Goal: Task Accomplishment & Management: Use online tool/utility

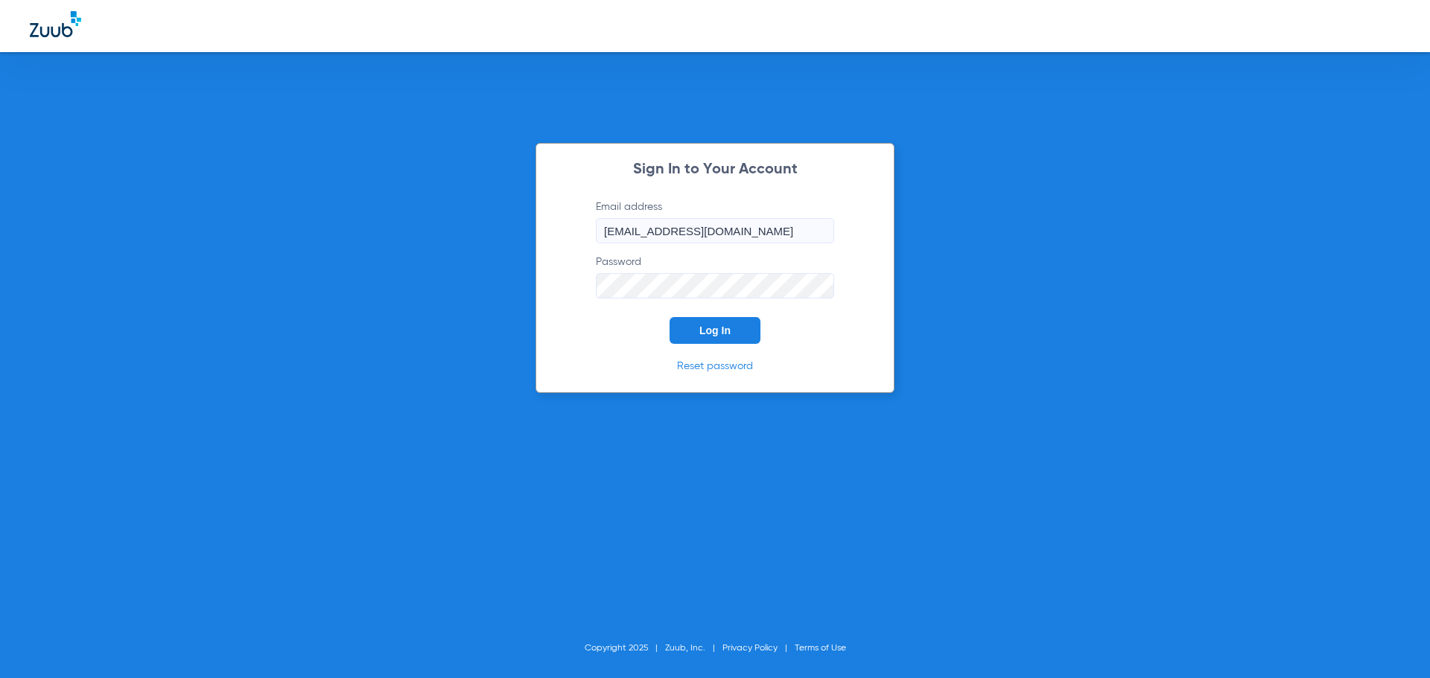
click at [742, 330] on button "Log In" at bounding box center [715, 330] width 91 height 27
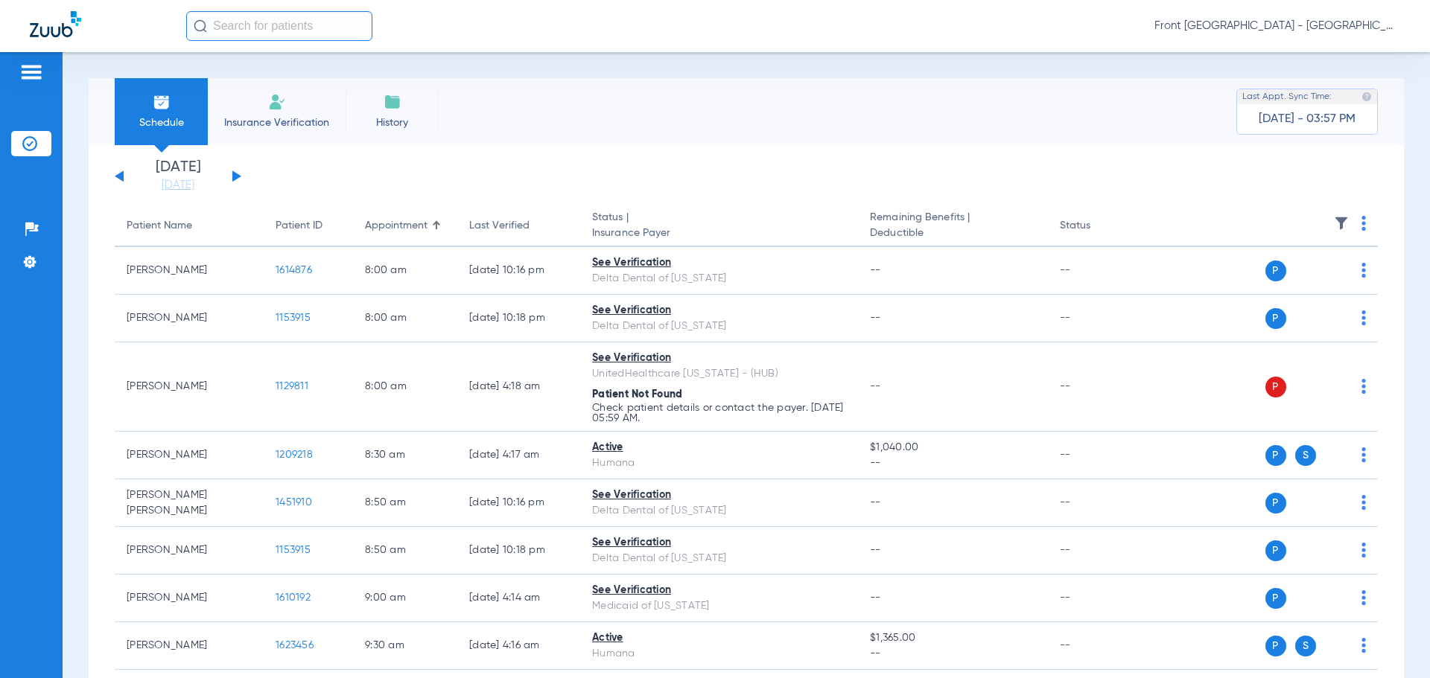
click at [234, 174] on button at bounding box center [236, 176] width 9 height 11
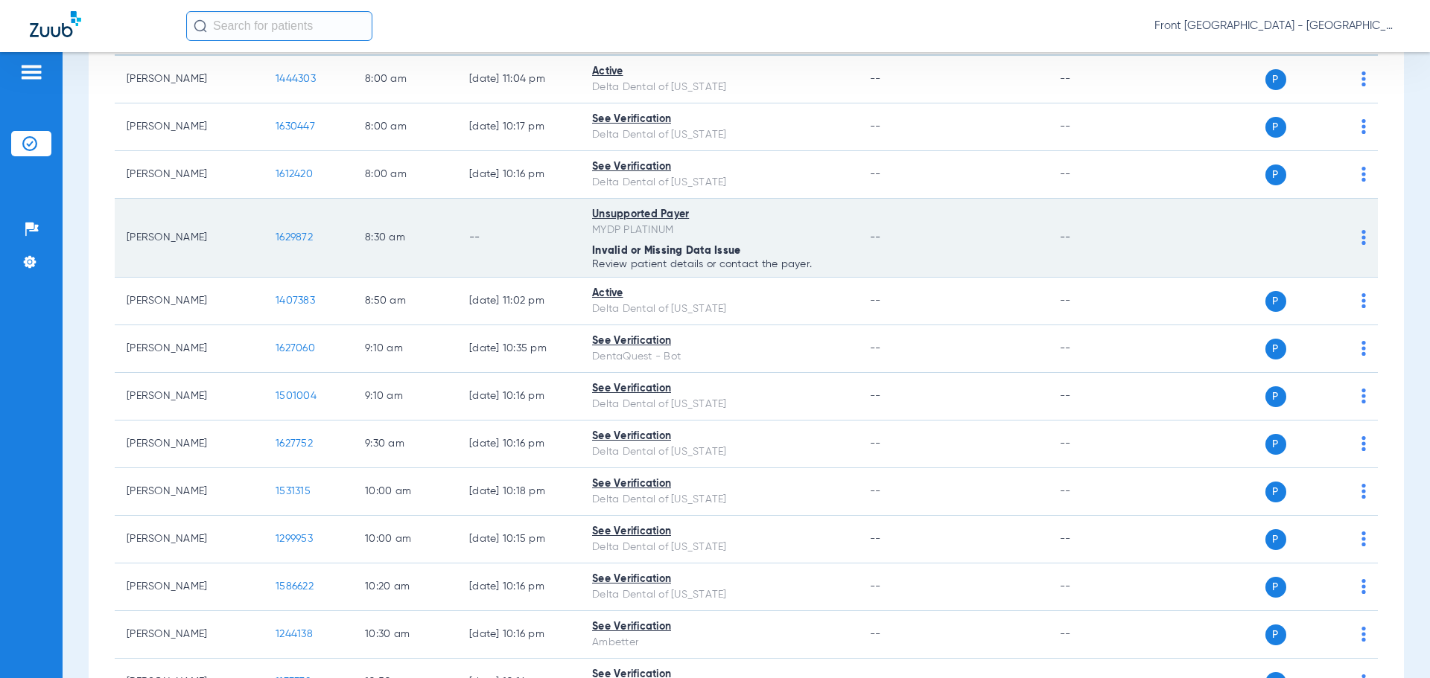
scroll to position [223, 0]
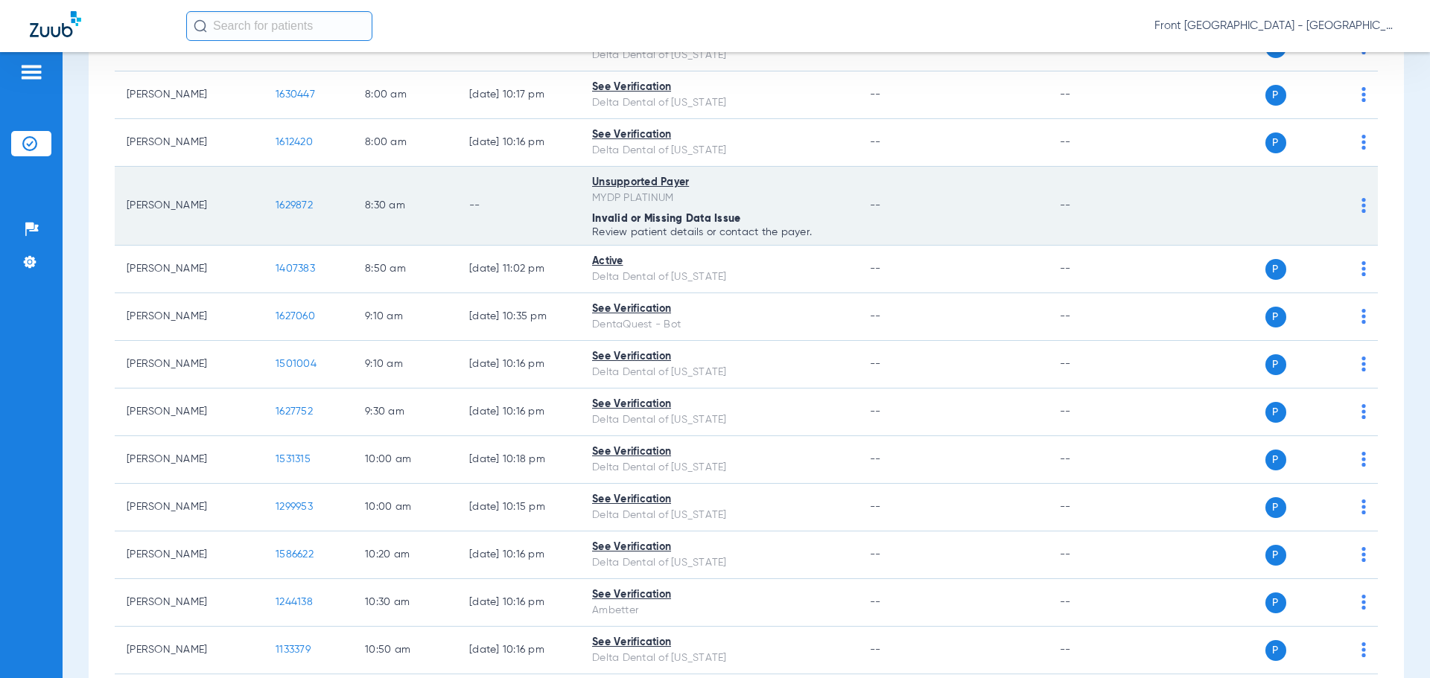
click at [285, 204] on span "1629872" at bounding box center [294, 205] width 37 height 10
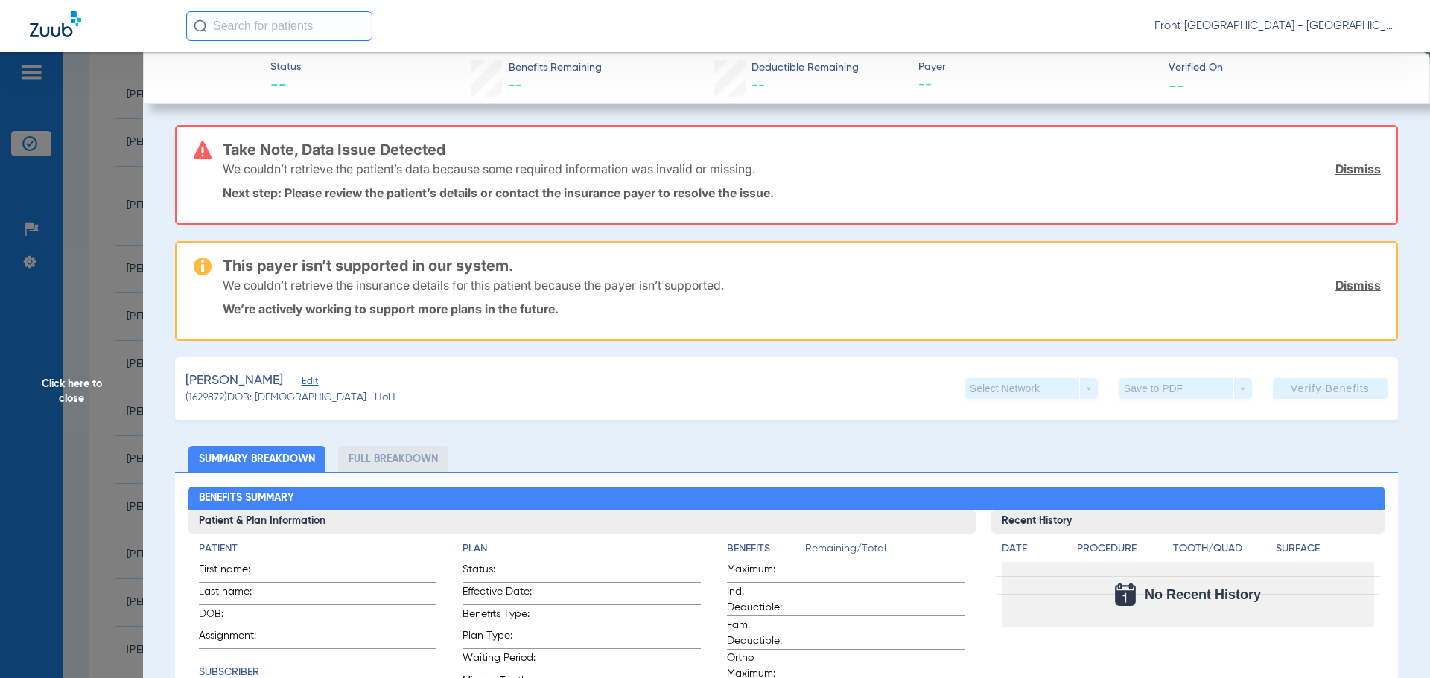
click at [75, 384] on span "Click here to close" at bounding box center [71, 391] width 143 height 678
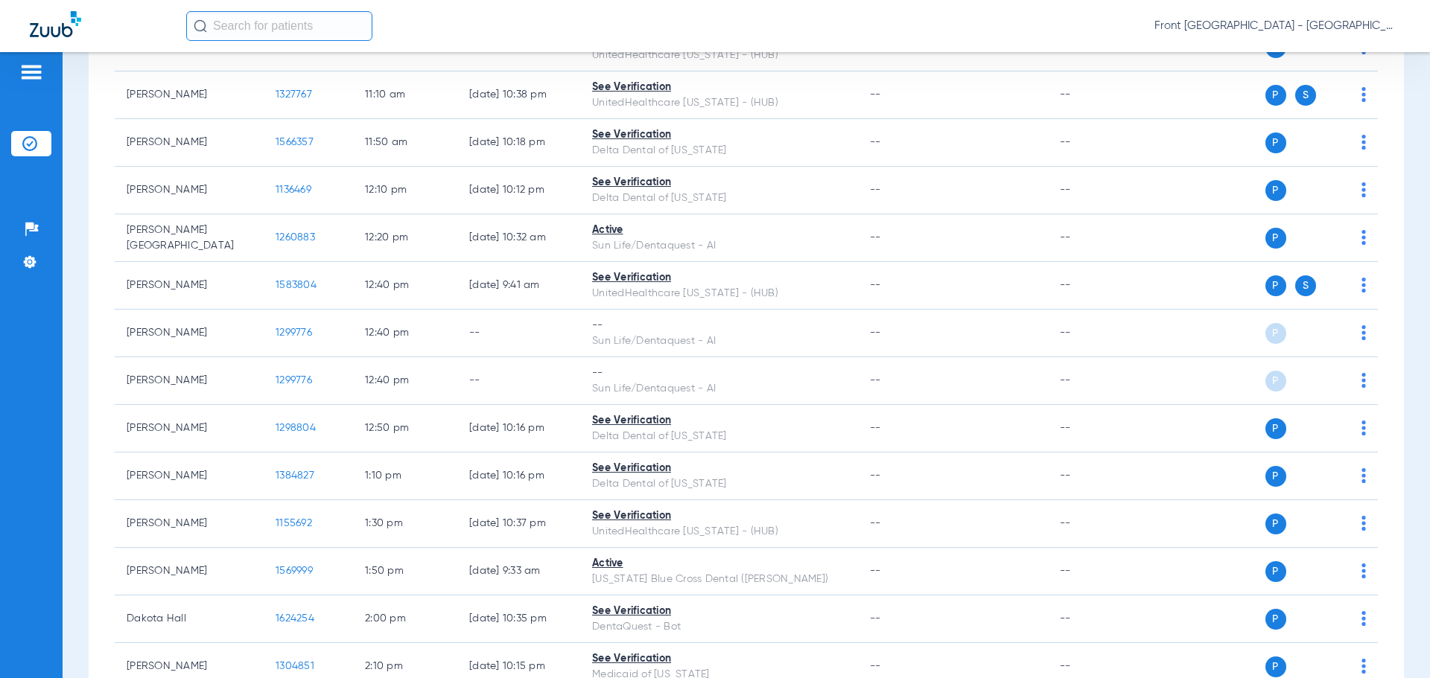
scroll to position [932, 0]
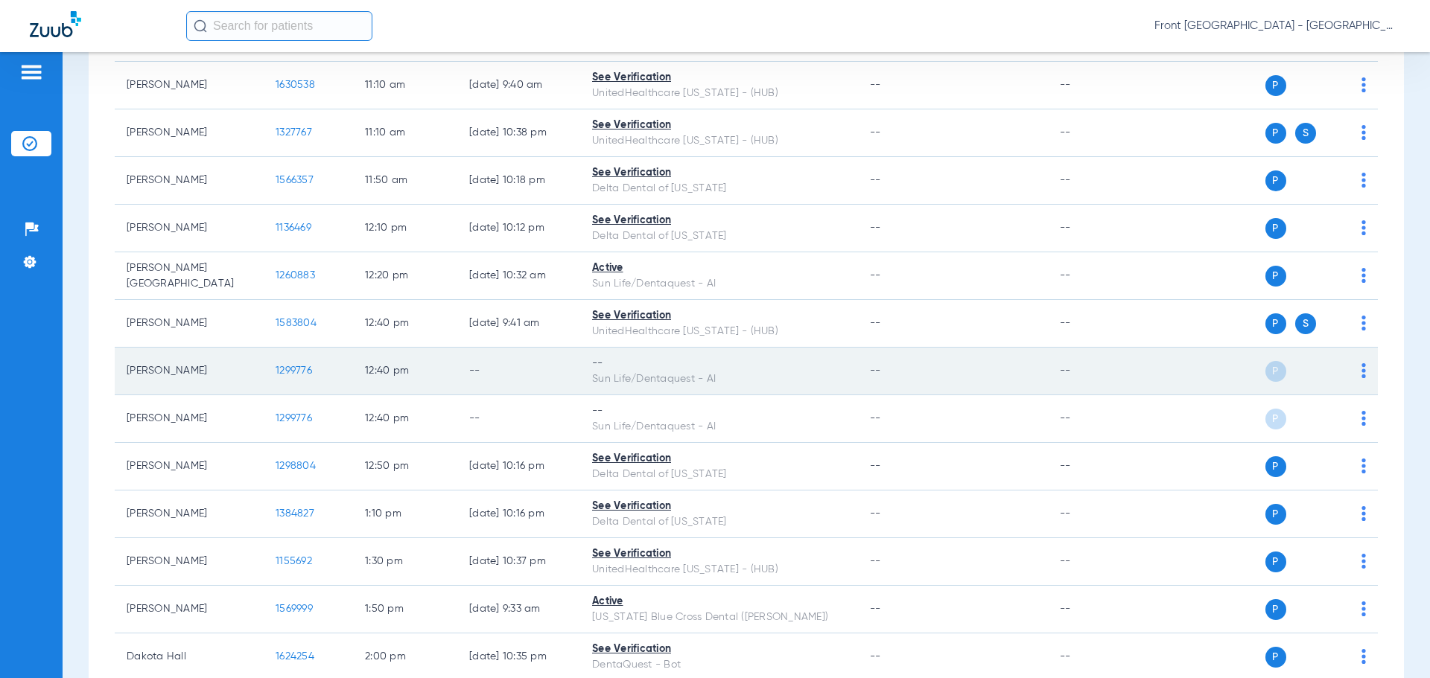
click at [1361, 372] on img at bounding box center [1363, 370] width 4 height 15
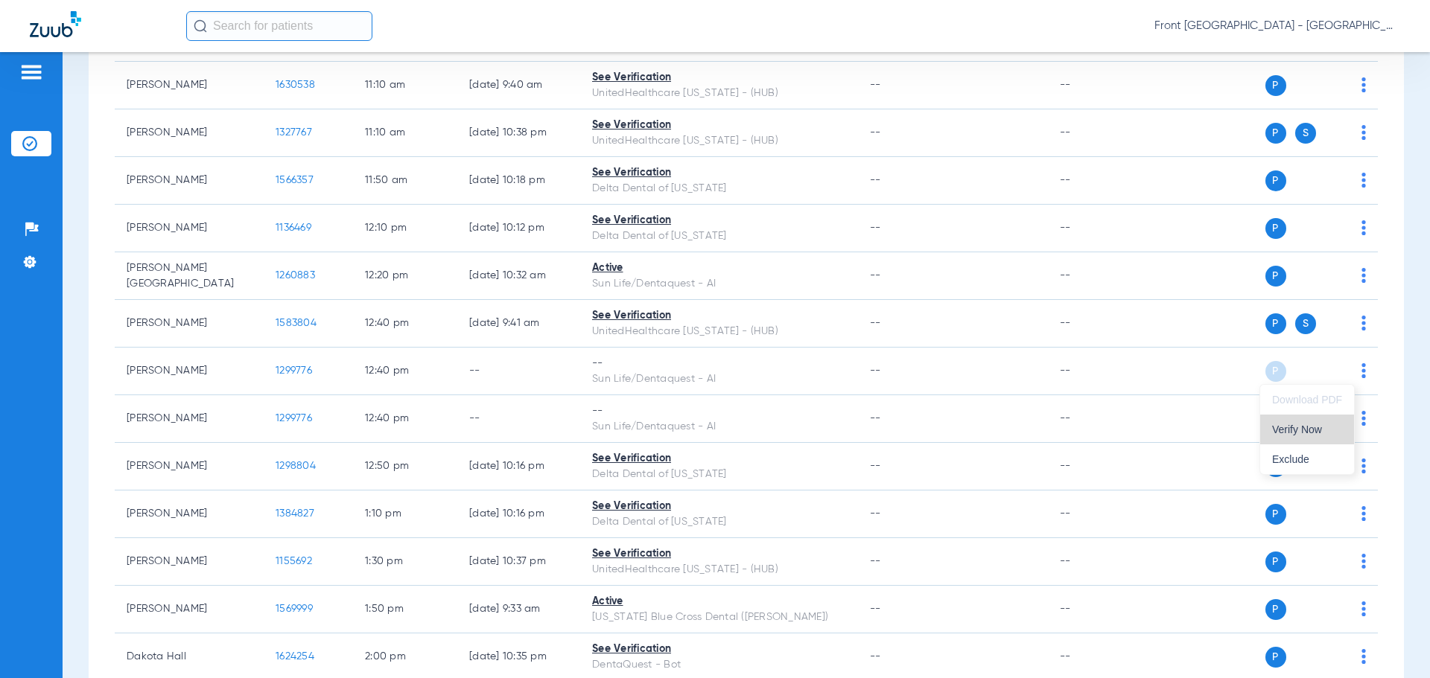
click at [1309, 433] on span "Verify Now" at bounding box center [1307, 430] width 70 height 10
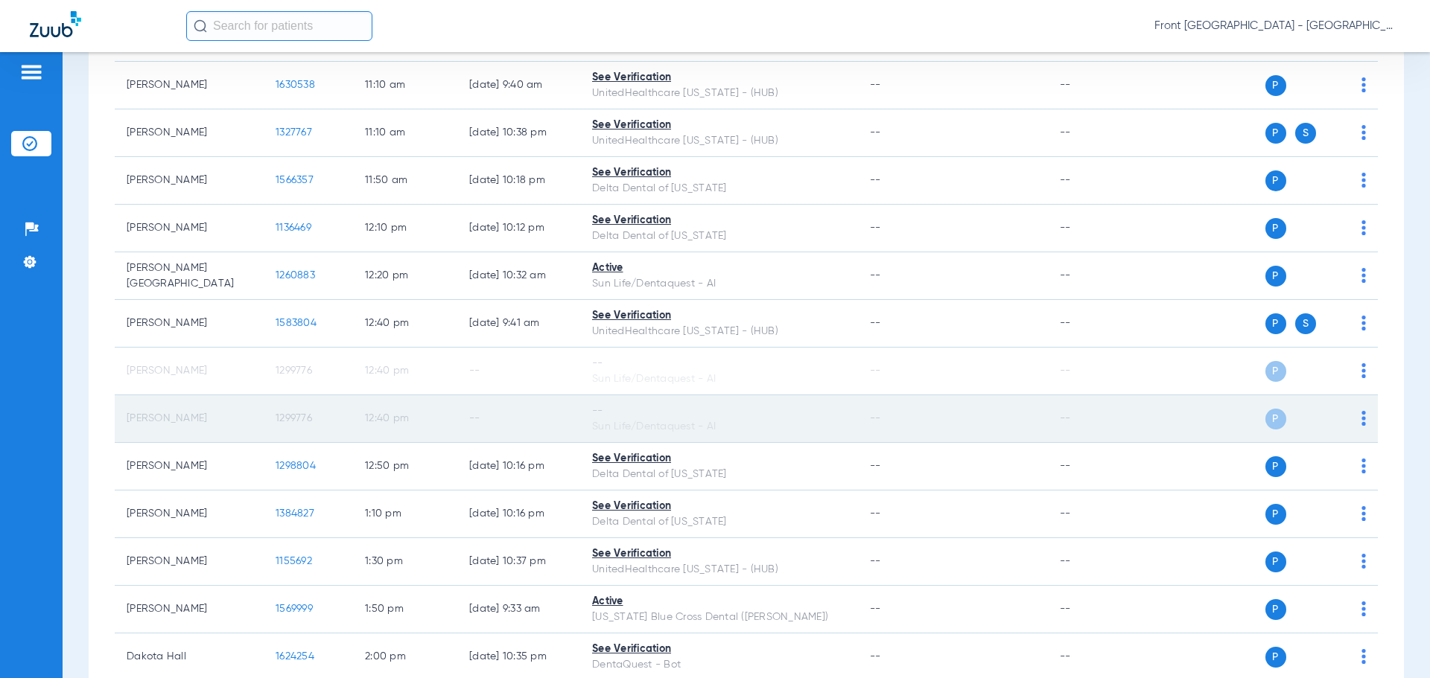
click at [1361, 419] on img at bounding box center [1363, 418] width 4 height 15
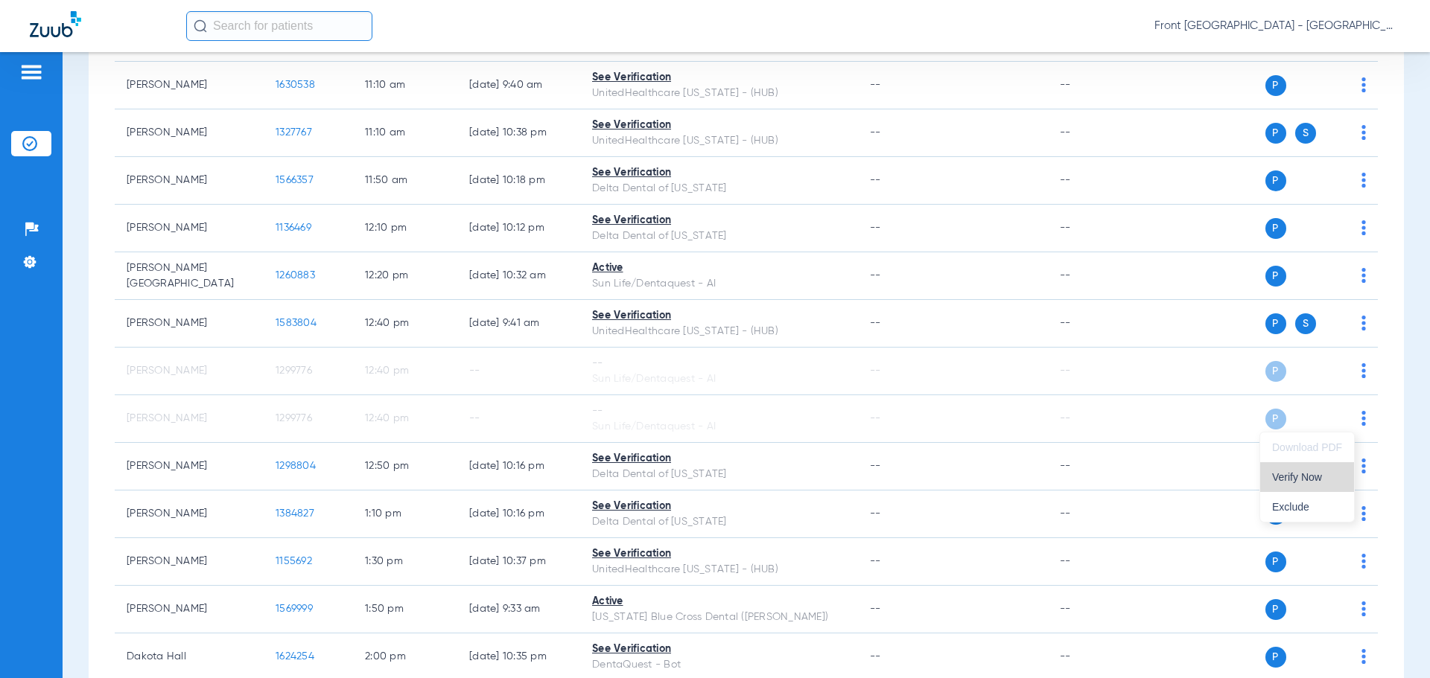
click at [1303, 476] on span "Verify Now" at bounding box center [1307, 477] width 70 height 10
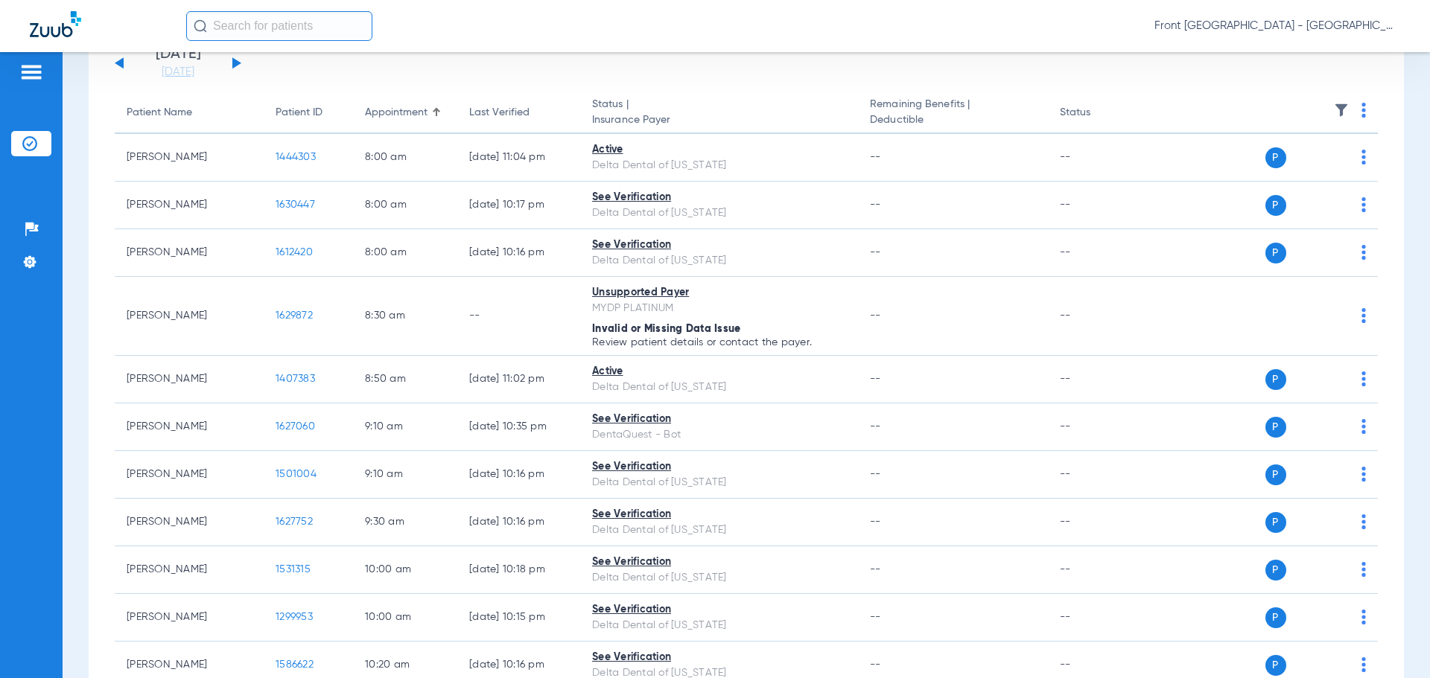
scroll to position [112, 0]
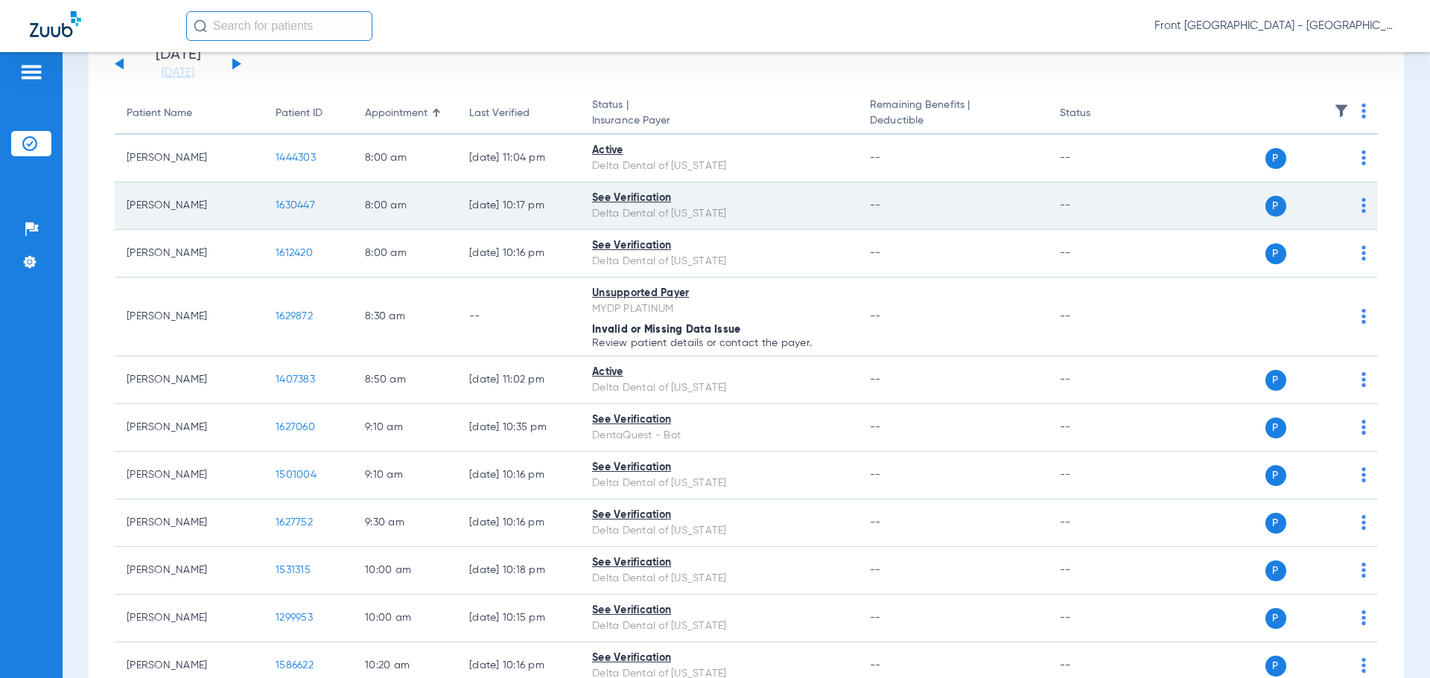
click at [289, 203] on span "1630447" at bounding box center [295, 205] width 39 height 10
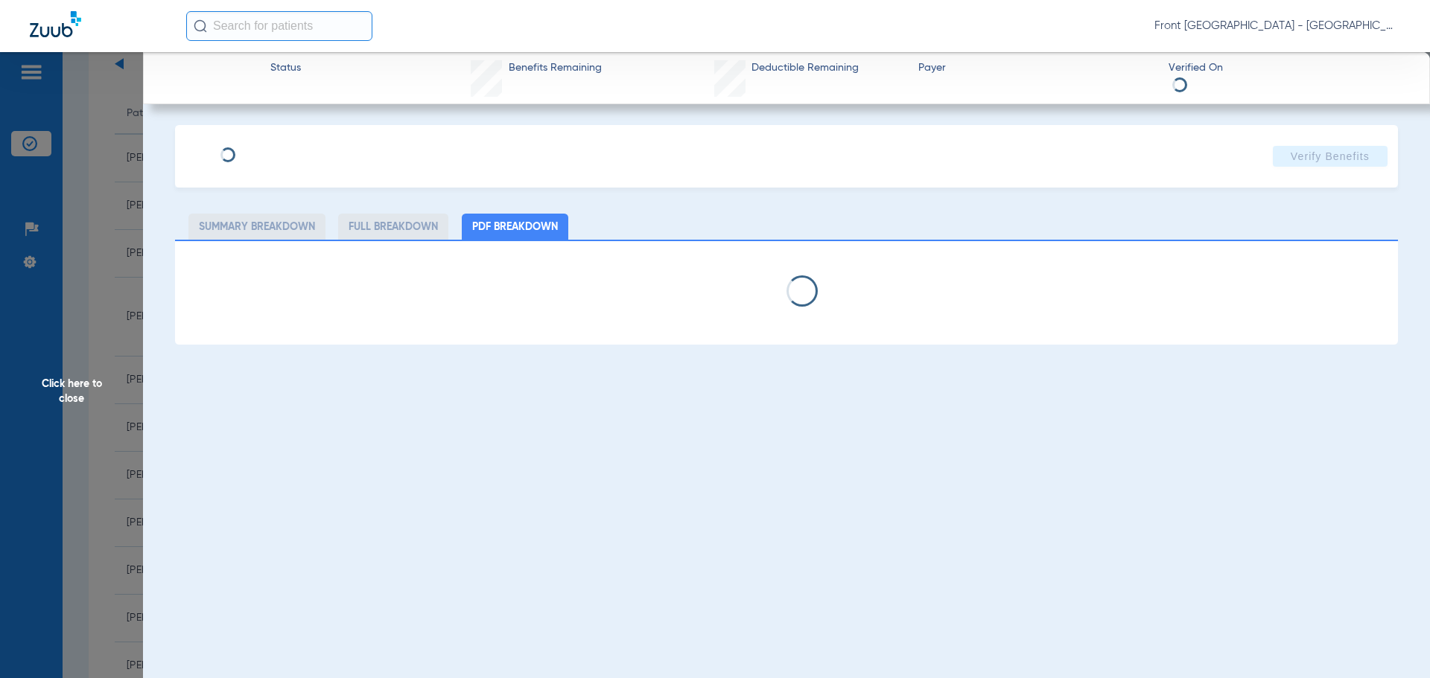
select select "page-width"
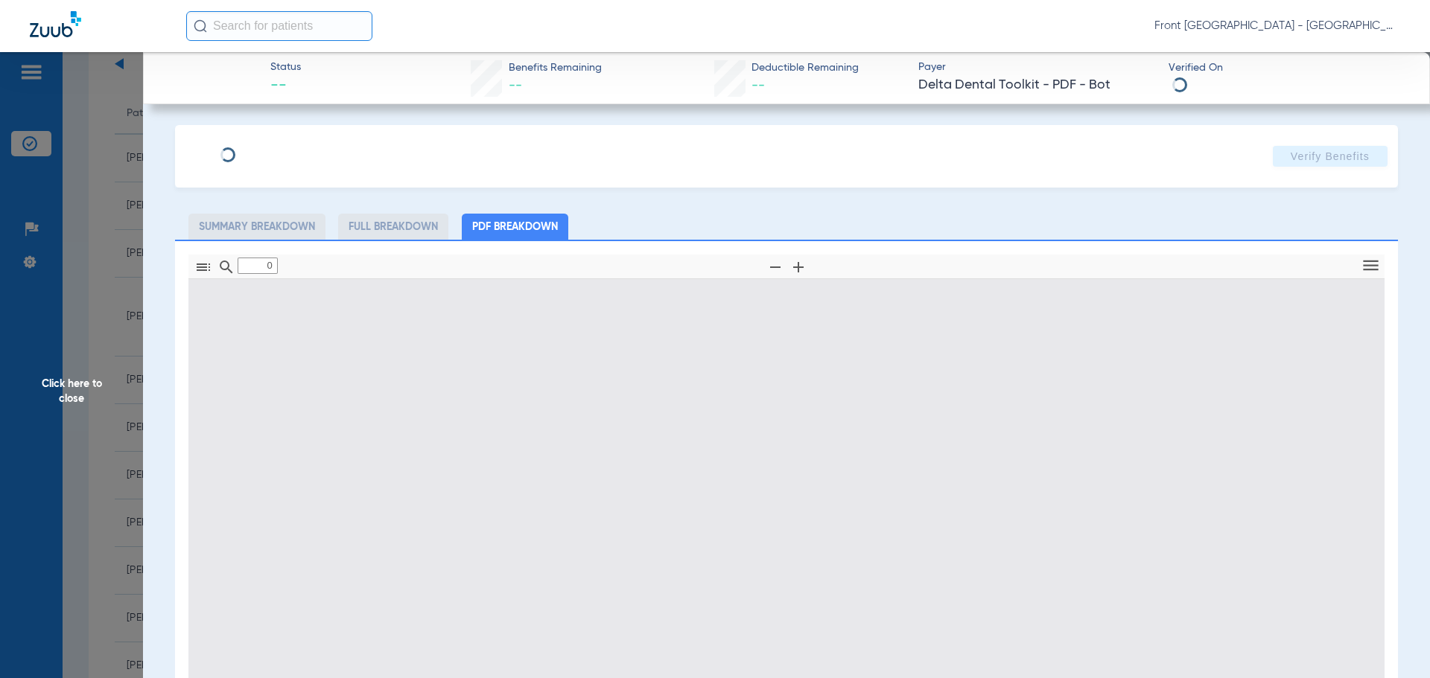
type input "1"
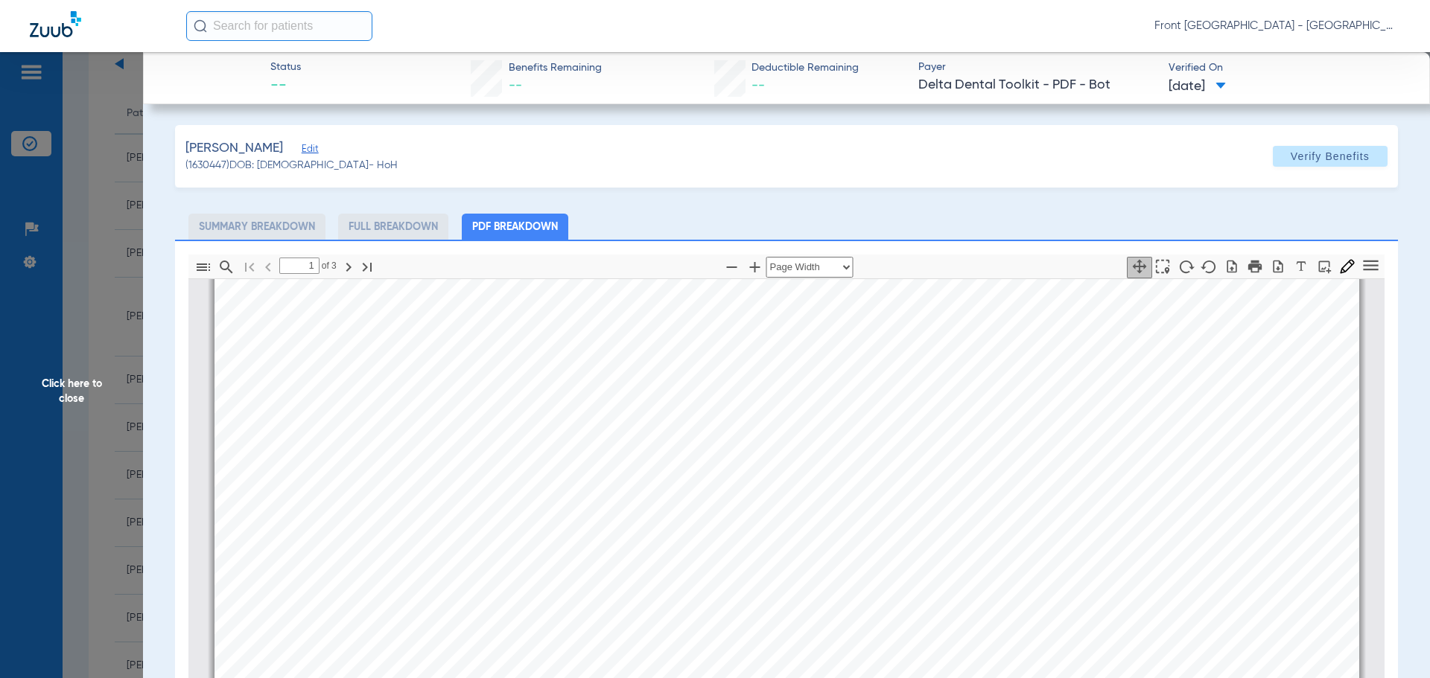
scroll to position [7, 0]
click at [88, 391] on span "Click here to close" at bounding box center [71, 391] width 143 height 678
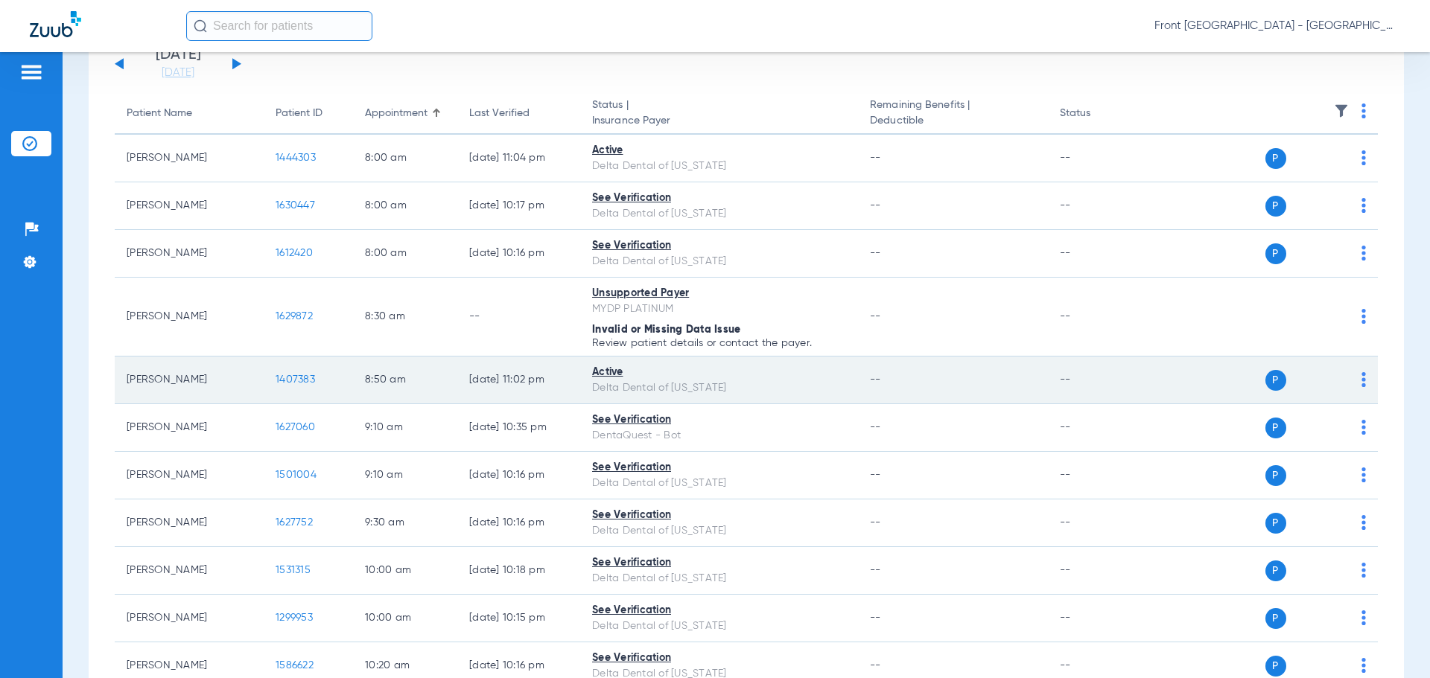
click at [296, 382] on span "1407383" at bounding box center [295, 380] width 39 height 10
